Goal: Task Accomplishment & Management: Manage account settings

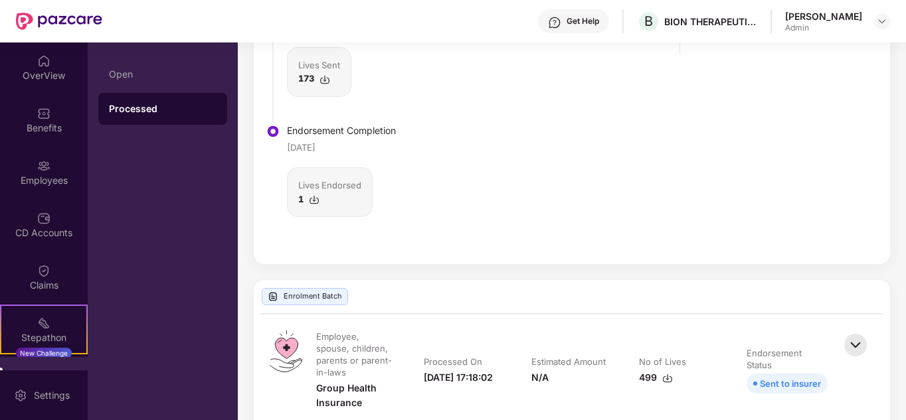
scroll to position [531, 0]
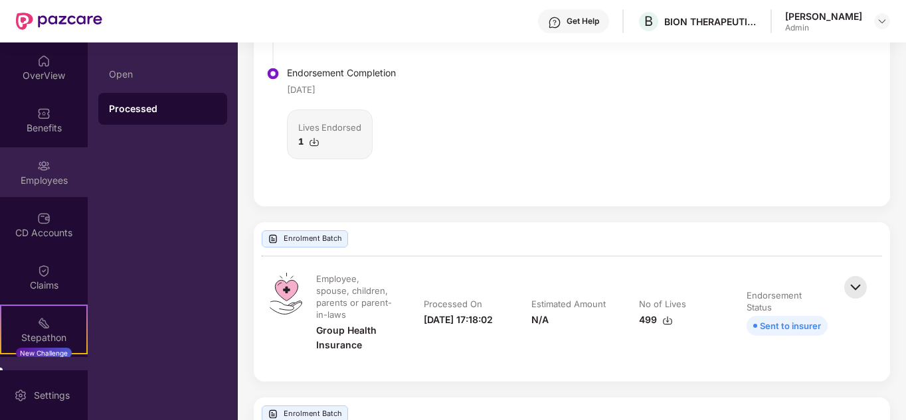
click at [34, 189] on div "Employees" at bounding box center [44, 172] width 88 height 50
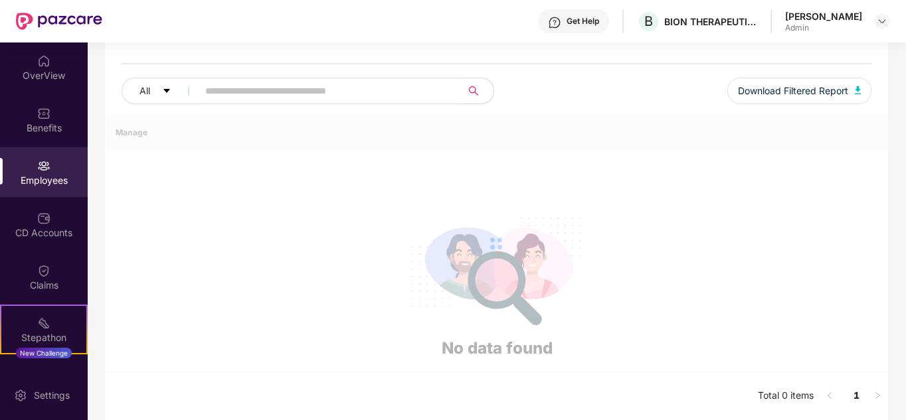
scroll to position [418, 0]
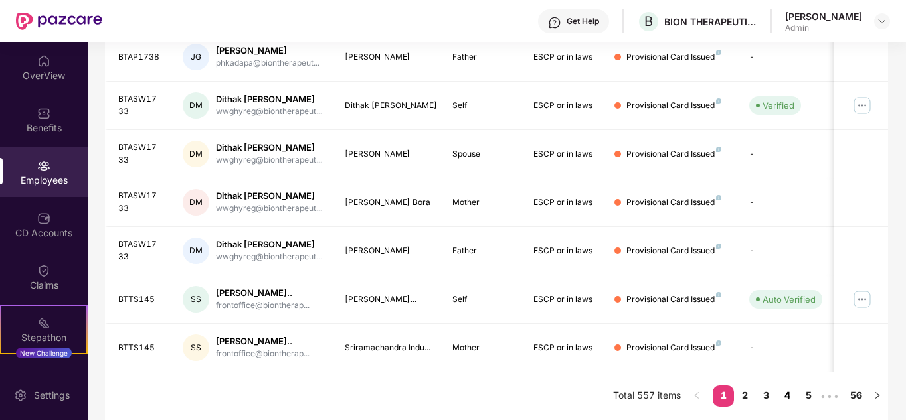
click at [785, 398] on link "4" at bounding box center [787, 396] width 21 height 20
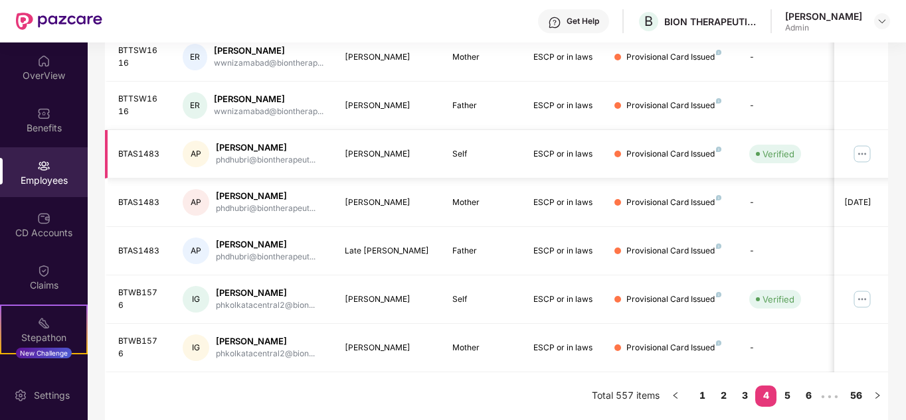
scroll to position [396, 0]
click at [868, 302] on img at bounding box center [862, 299] width 21 height 21
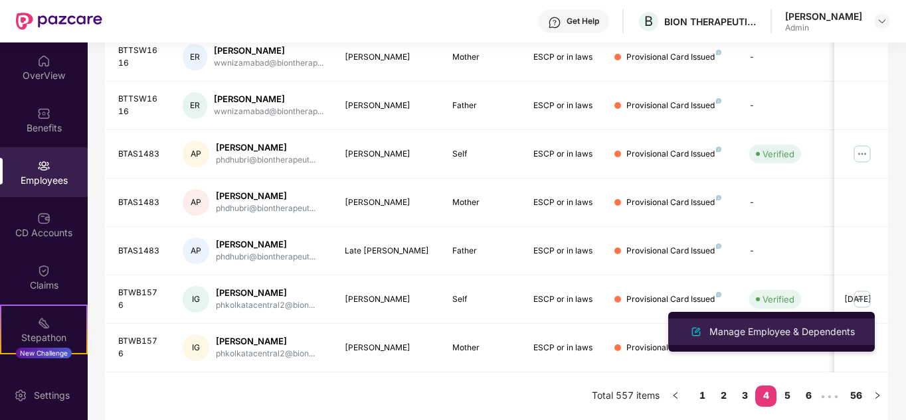
click at [788, 331] on div "Manage Employee & Dependents" at bounding box center [782, 332] width 151 height 15
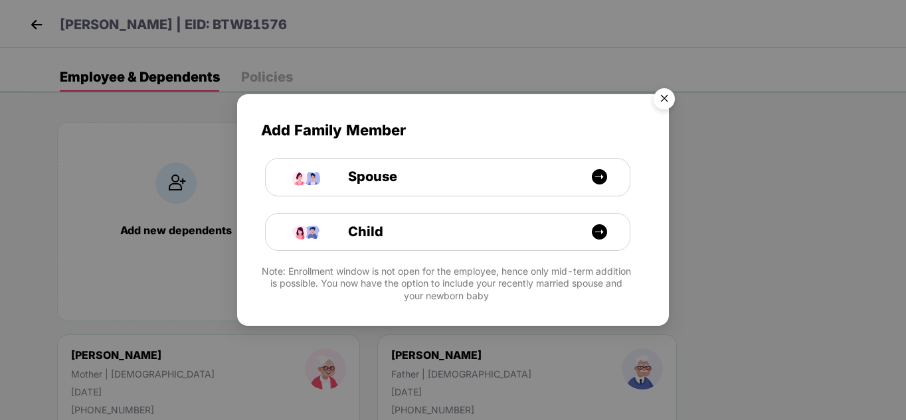
click at [658, 94] on img "Close" at bounding box center [664, 100] width 37 height 37
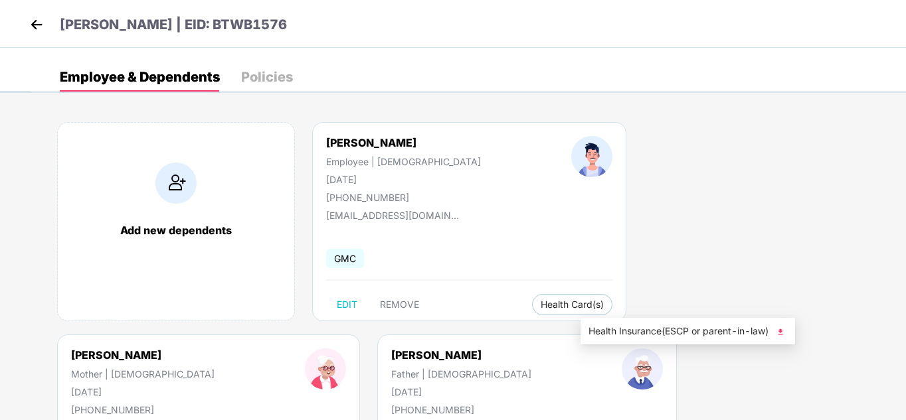
click at [784, 328] on img at bounding box center [780, 331] width 13 height 13
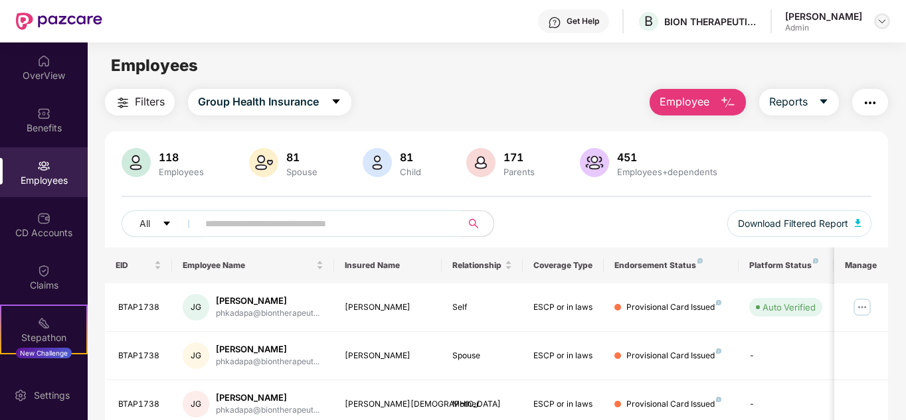
click at [881, 24] on img at bounding box center [882, 21] width 11 height 11
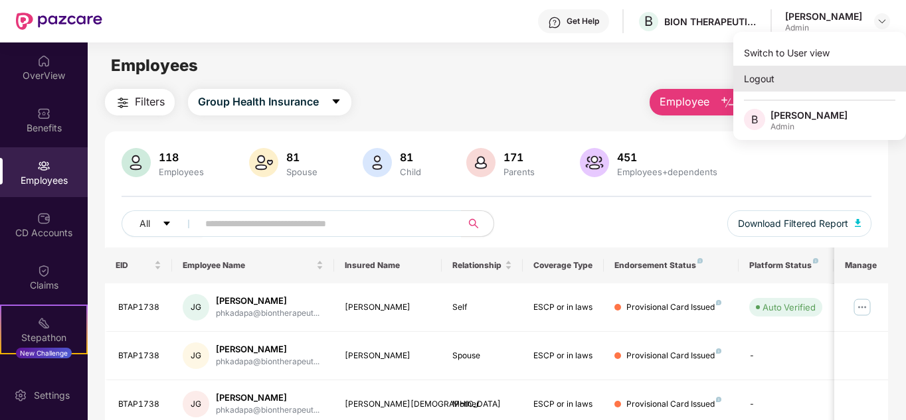
click at [811, 72] on div "Logout" at bounding box center [819, 79] width 173 height 26
